Goal: Information Seeking & Learning: Learn about a topic

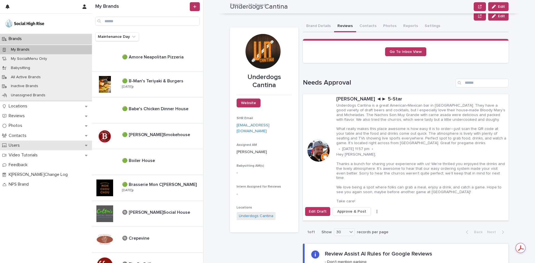
scroll to position [56, 0]
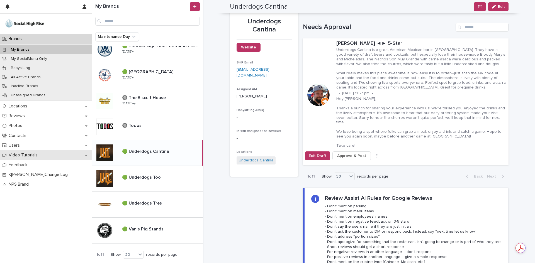
click at [58, 158] on div "Video Tutorials" at bounding box center [46, 155] width 92 height 10
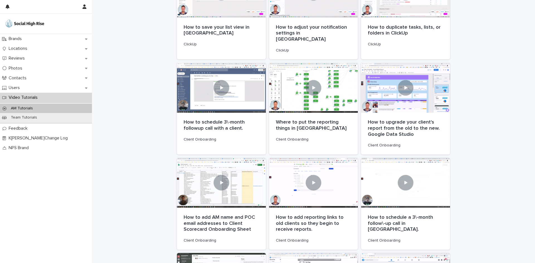
scroll to position [167, 0]
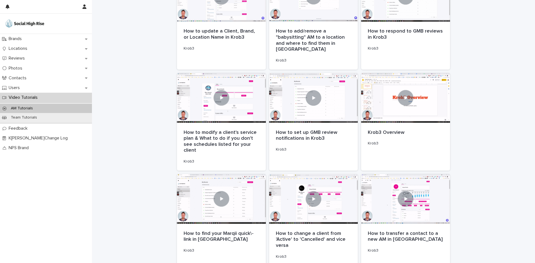
scroll to position [933, 0]
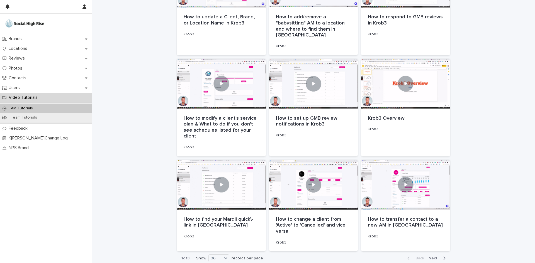
click at [443, 257] on icon "button" at bounding box center [444, 258] width 2 height 3
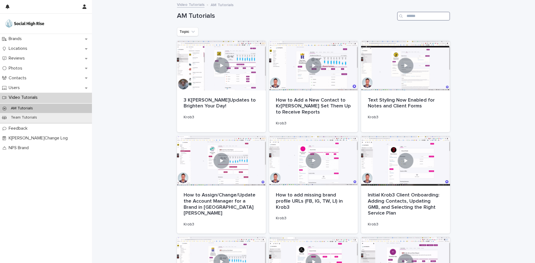
click at [423, 16] on input "Search" at bounding box center [423, 16] width 53 height 9
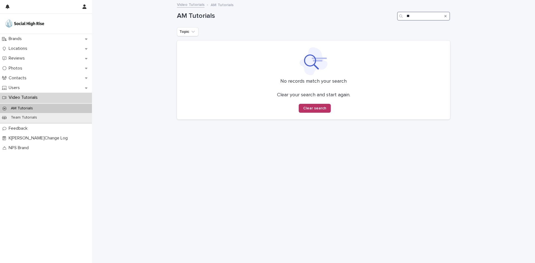
type input "*"
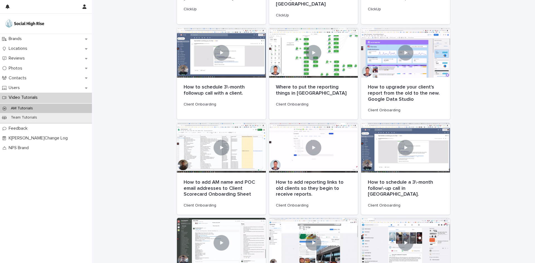
scroll to position [223, 0]
